Goal: Find specific page/section: Find specific page/section

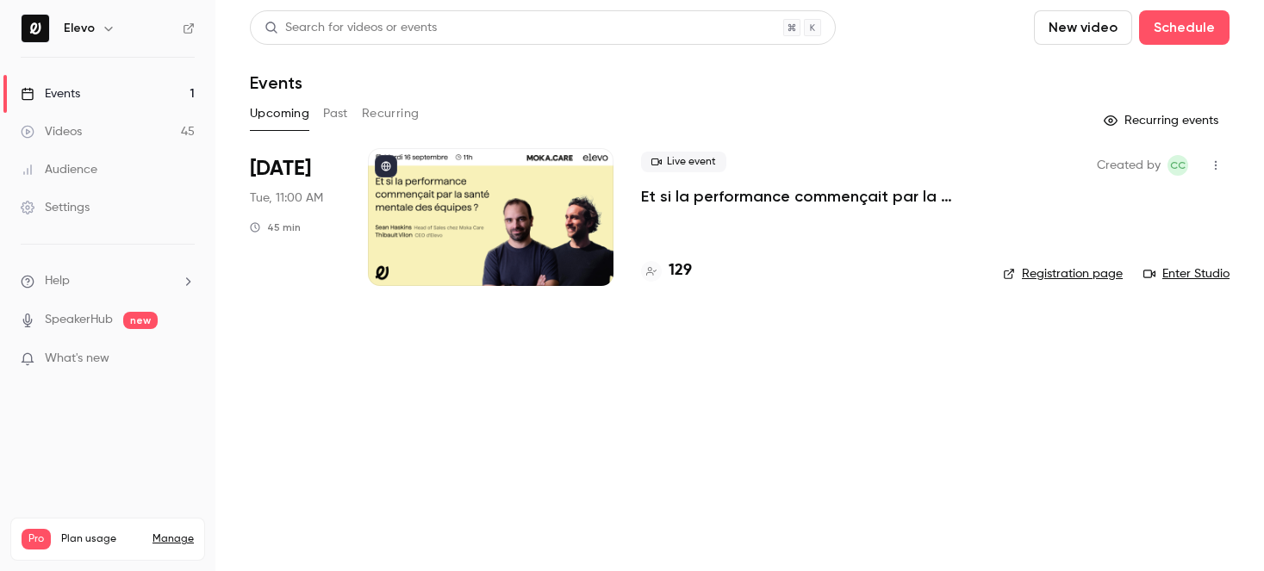
click at [184, 89] on link "Events 1" at bounding box center [107, 94] width 215 height 38
